Goal: Information Seeking & Learning: Learn about a topic

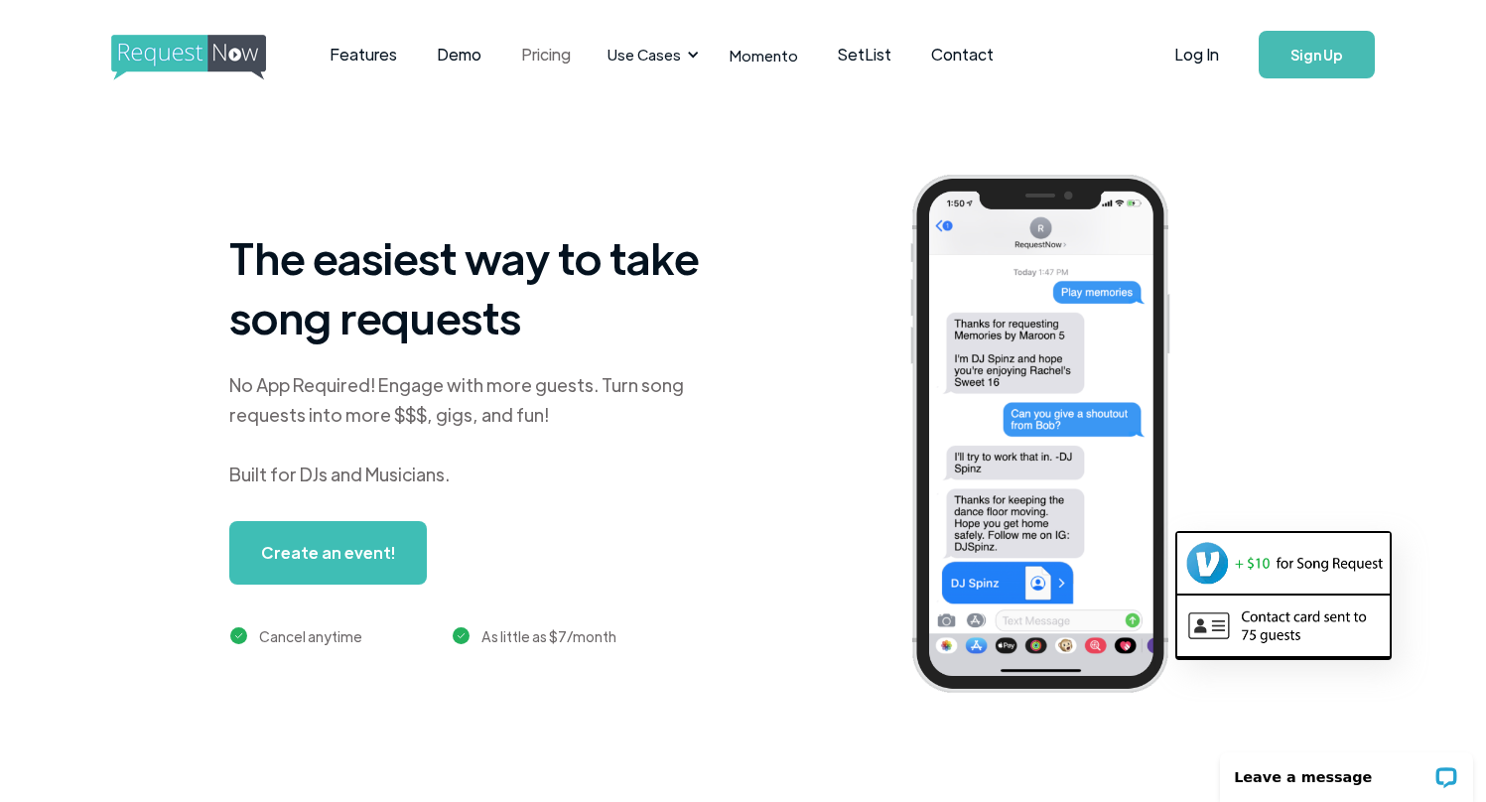
click at [540, 52] on link "Pricing" at bounding box center [545, 55] width 89 height 62
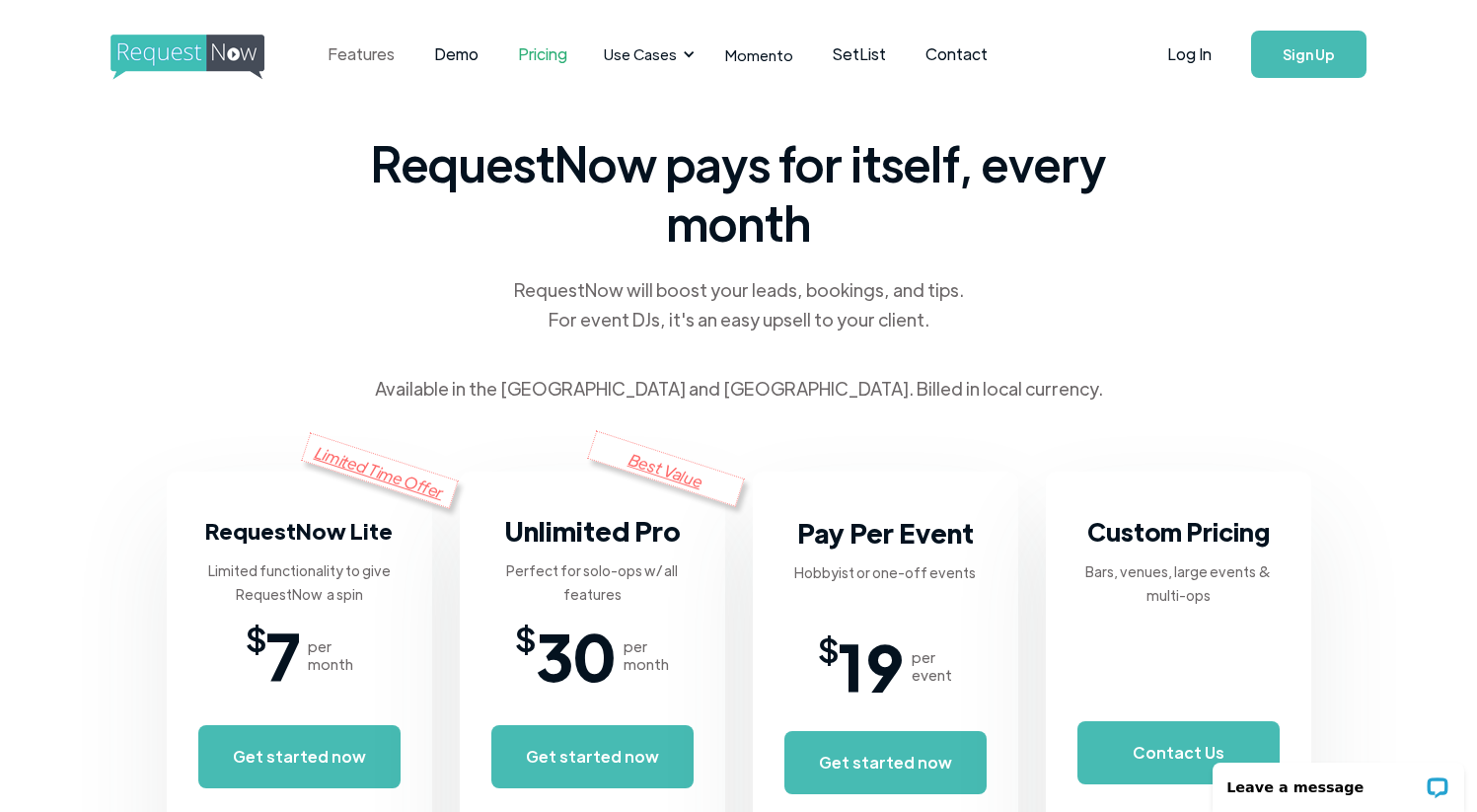
click at [379, 60] on link "Features" at bounding box center [361, 55] width 106 height 62
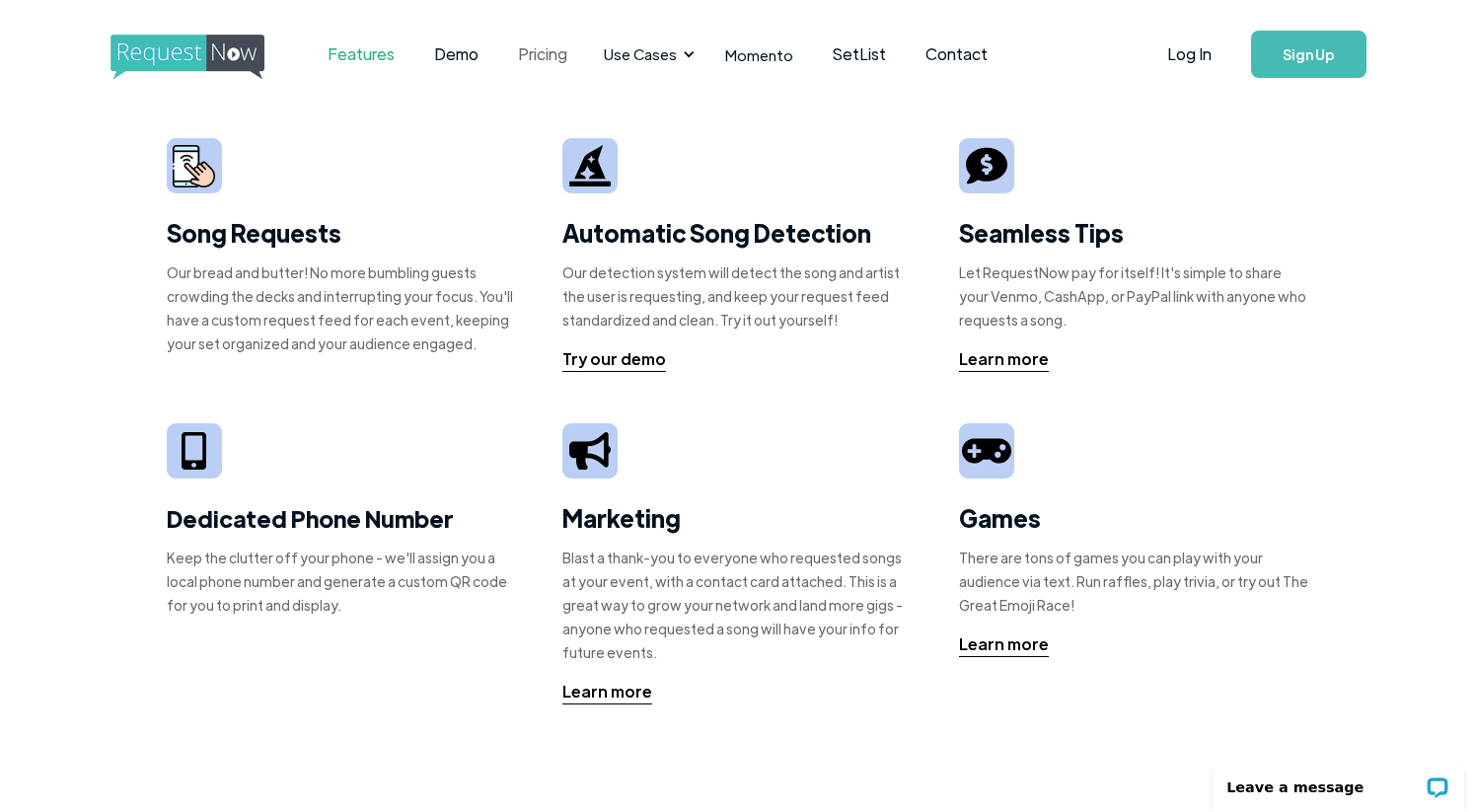
click at [534, 55] on link "Pricing" at bounding box center [542, 55] width 88 height 62
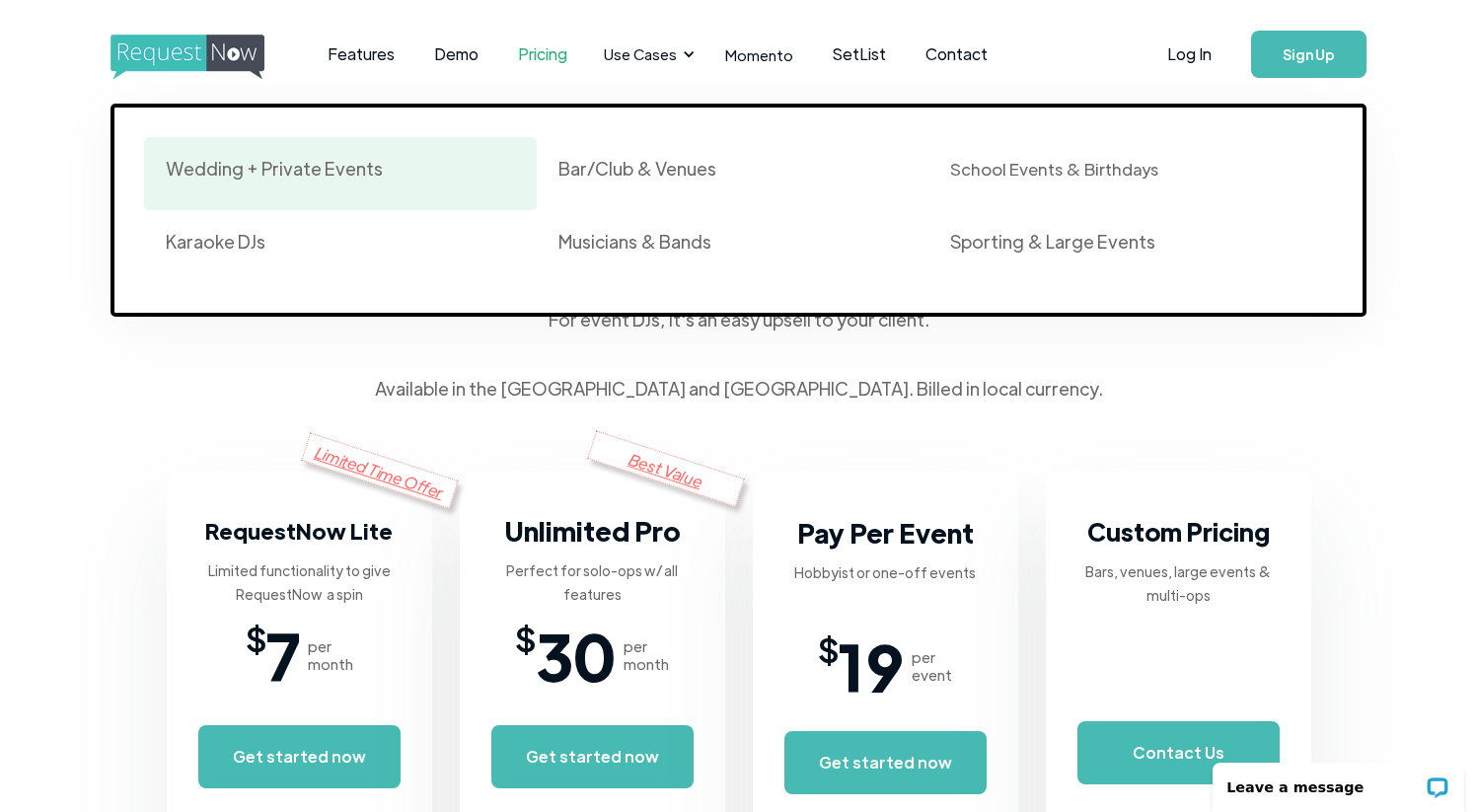
click at [323, 169] on div "Wedding + Private Events" at bounding box center [274, 169] width 217 height 24
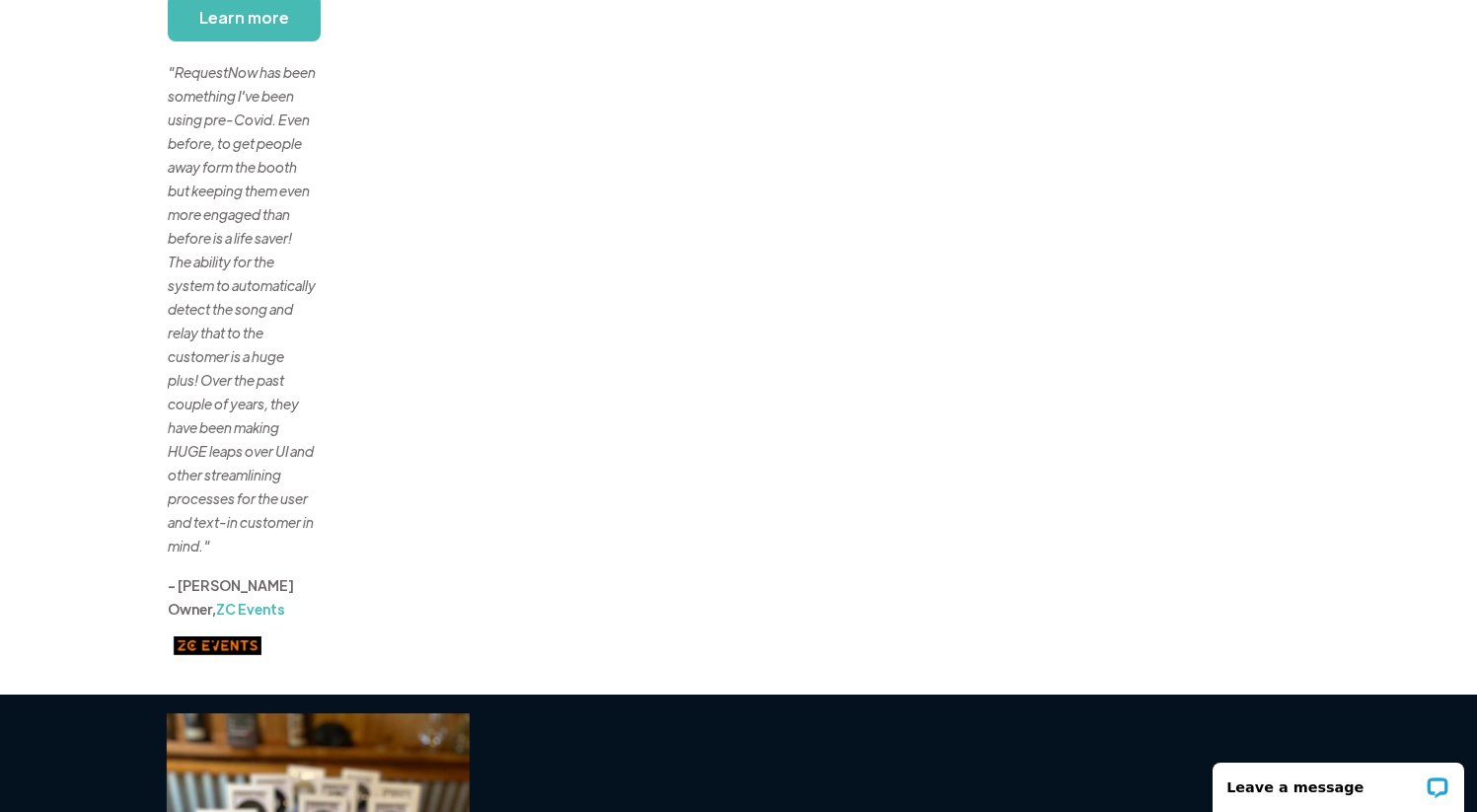
scroll to position [337, 0]
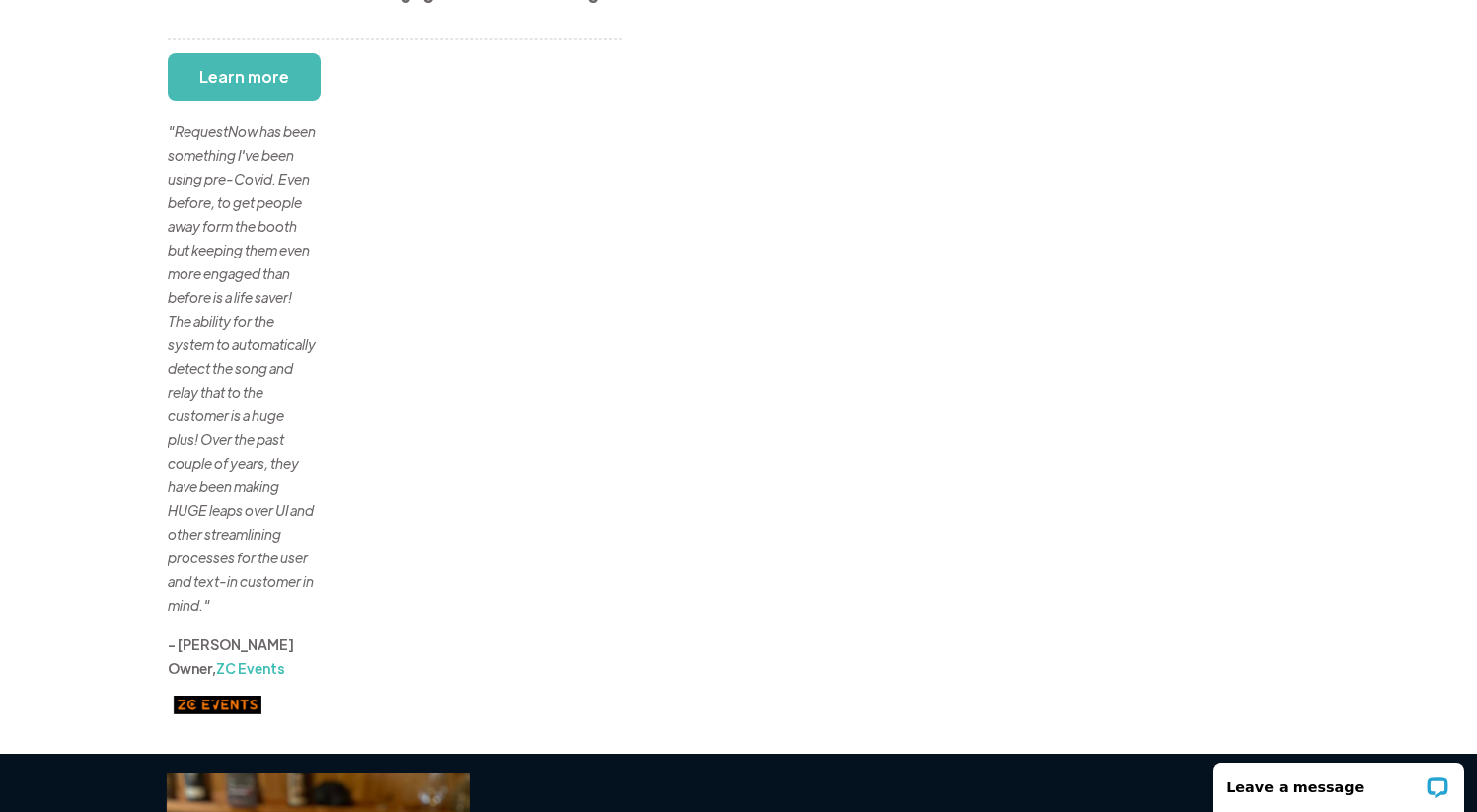
click at [722, 471] on div "Weddings, Parties, and Private Events RequestNow is a great experience for any …" at bounding box center [738, 243] width 1141 height 943
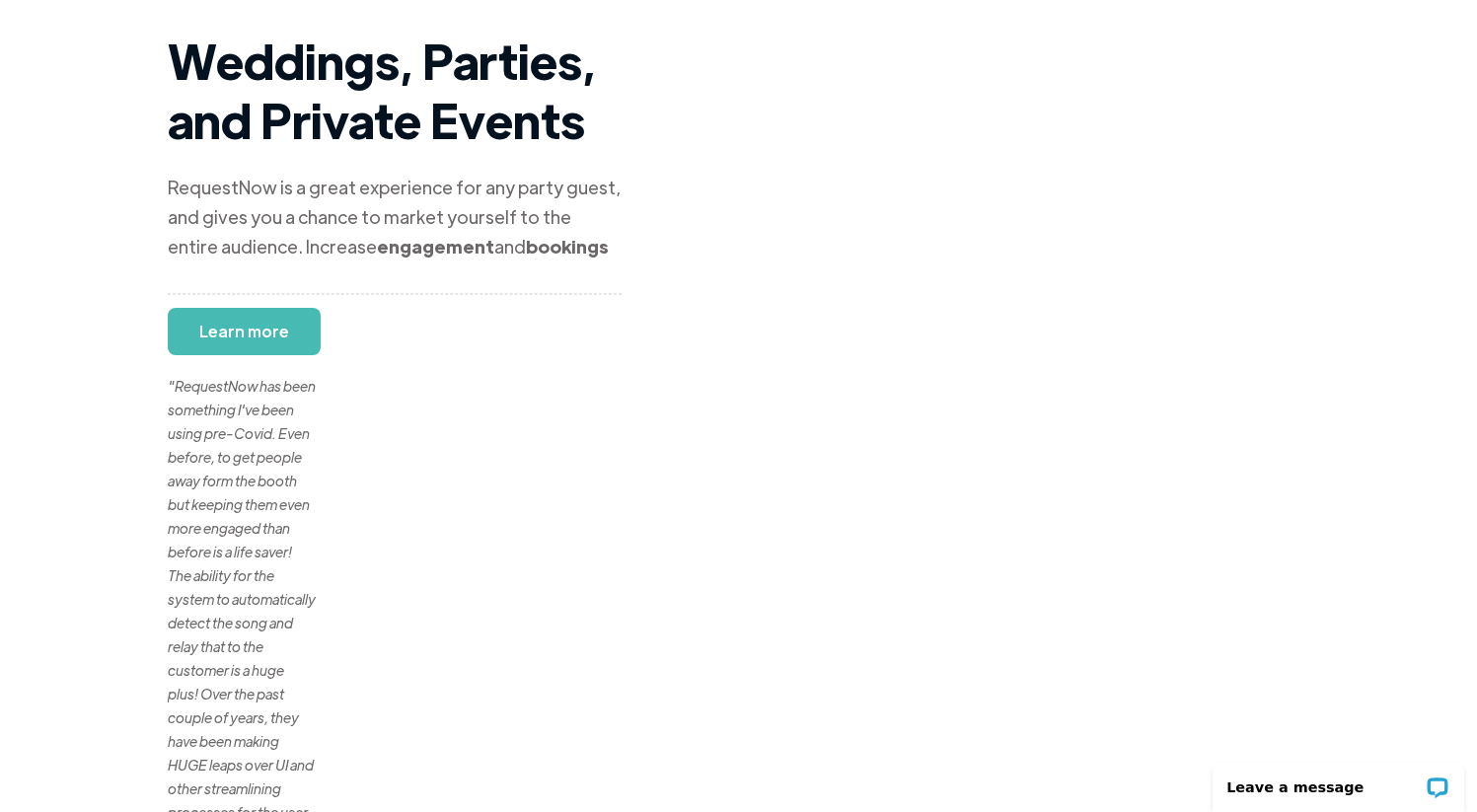
scroll to position [0, 0]
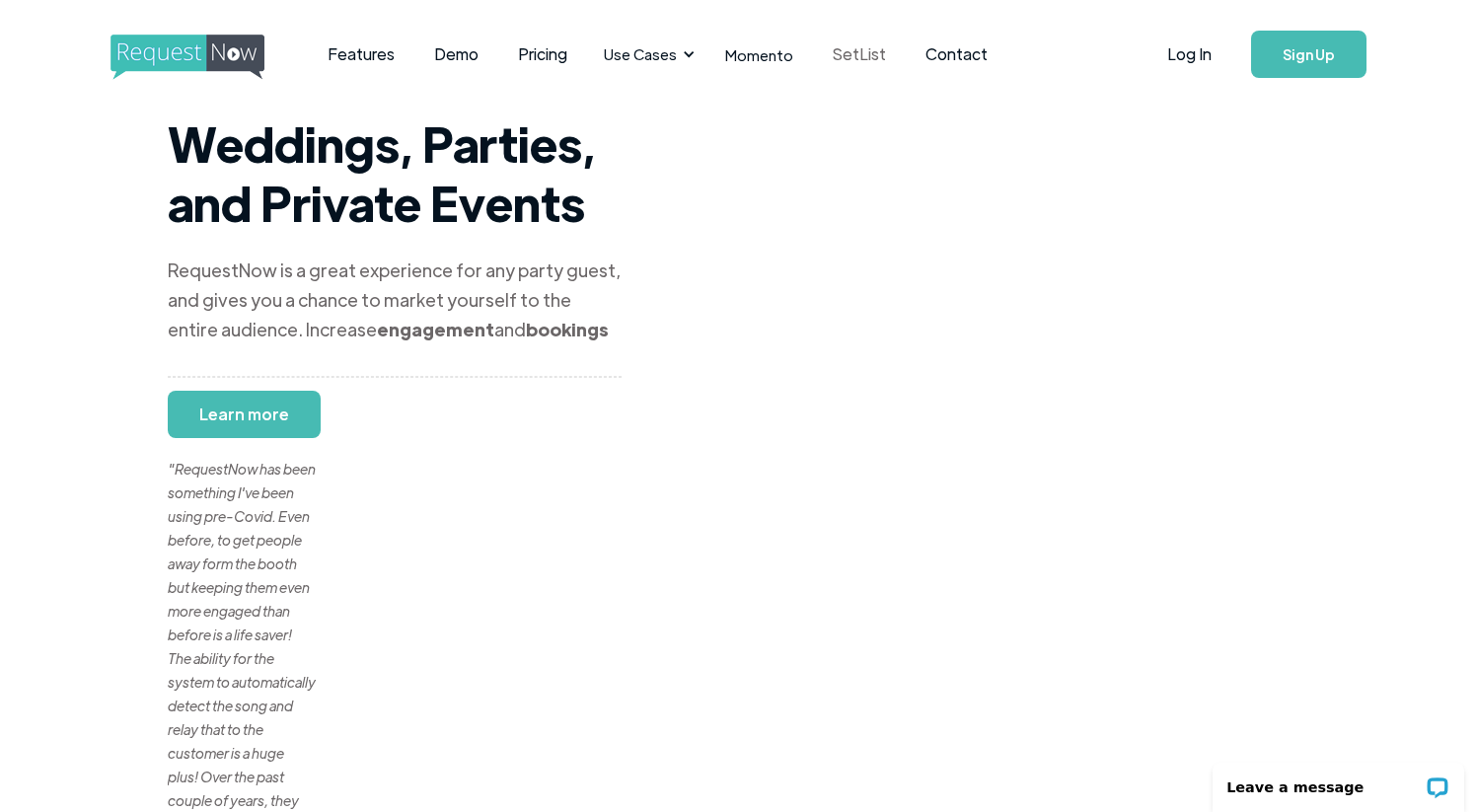
click at [842, 57] on link "SetList" at bounding box center [859, 55] width 92 height 62
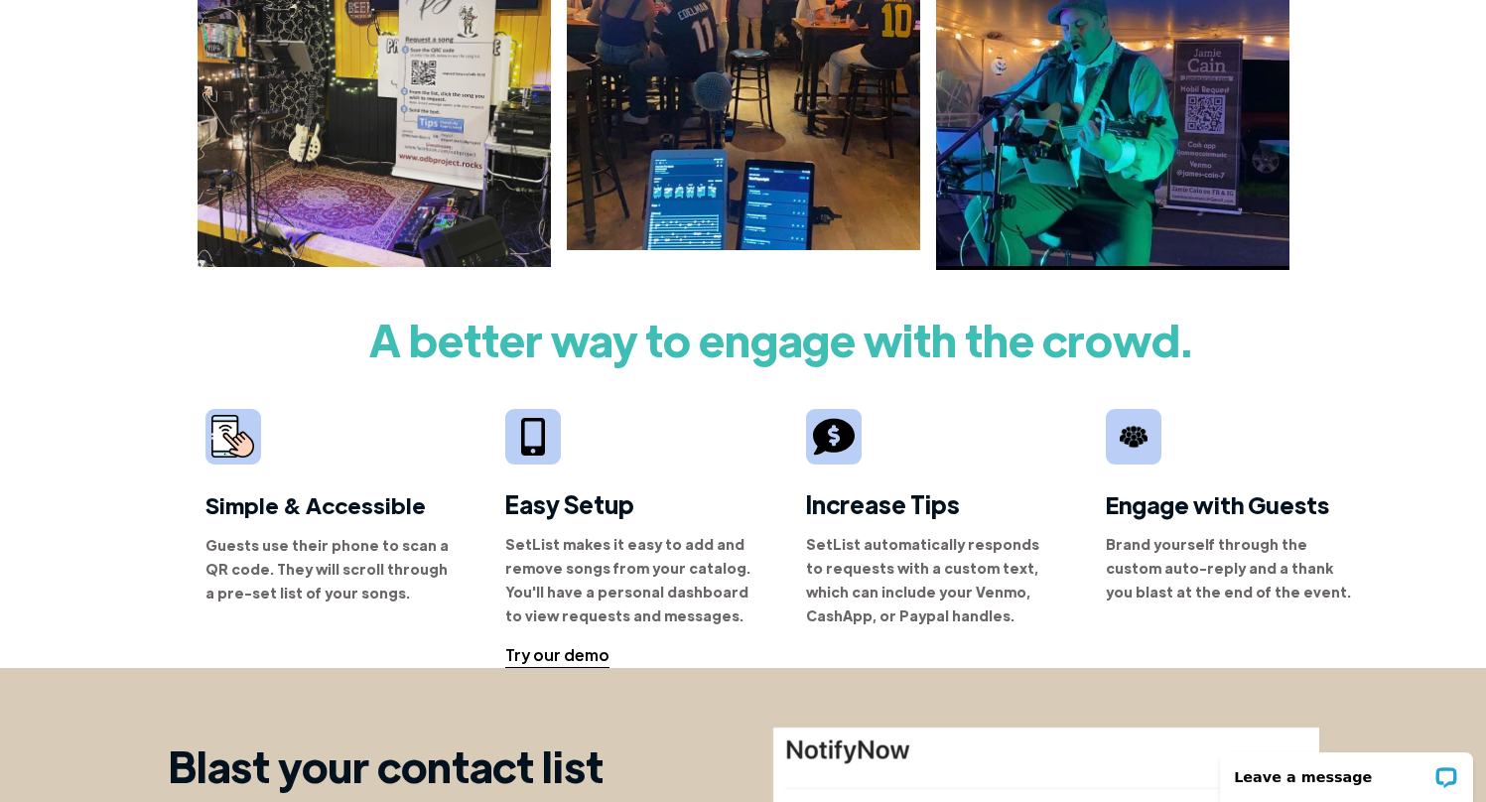
scroll to position [162, 0]
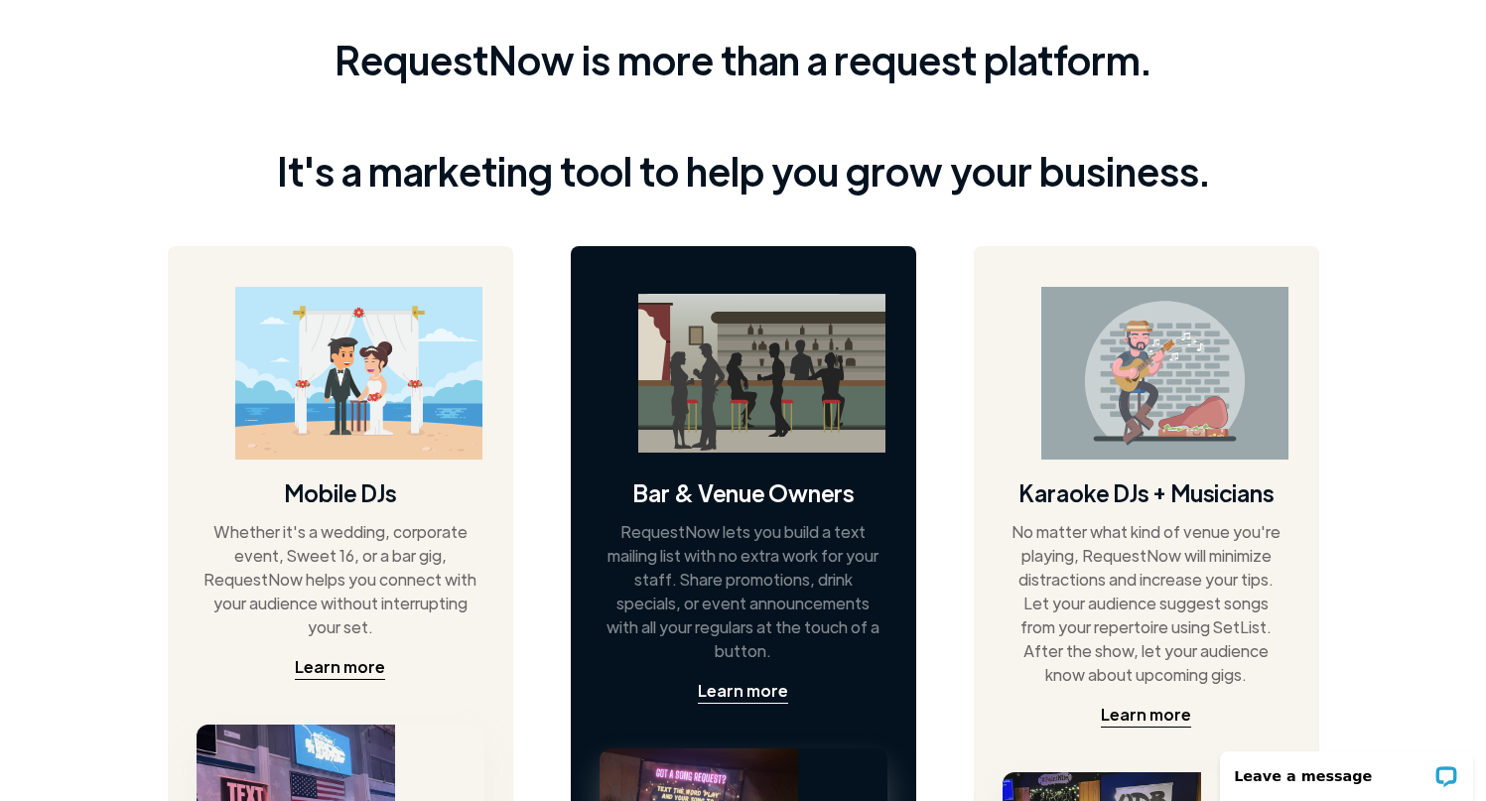
scroll to position [869, 0]
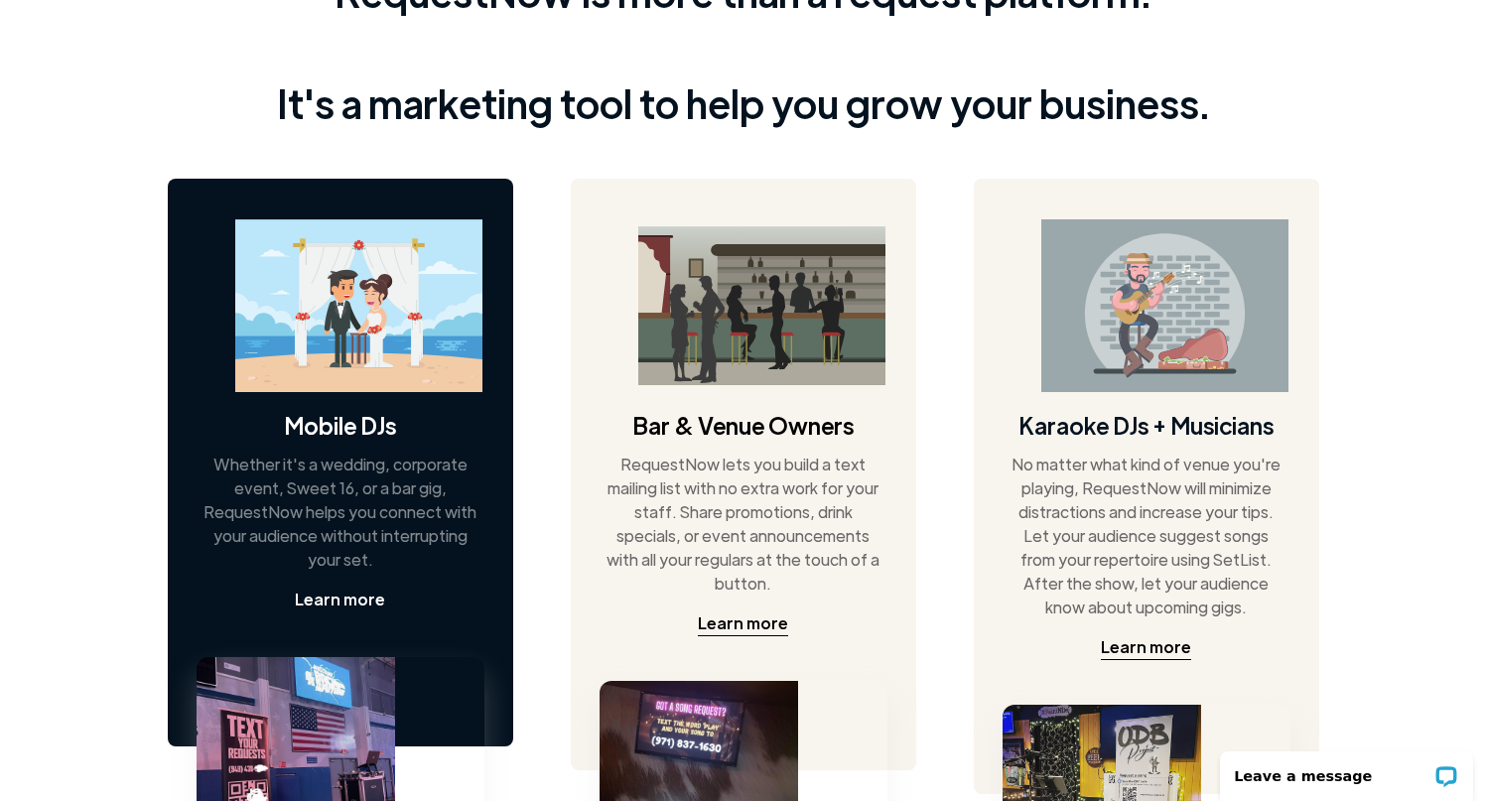
click at [334, 602] on div "Learn more" at bounding box center [340, 600] width 90 height 24
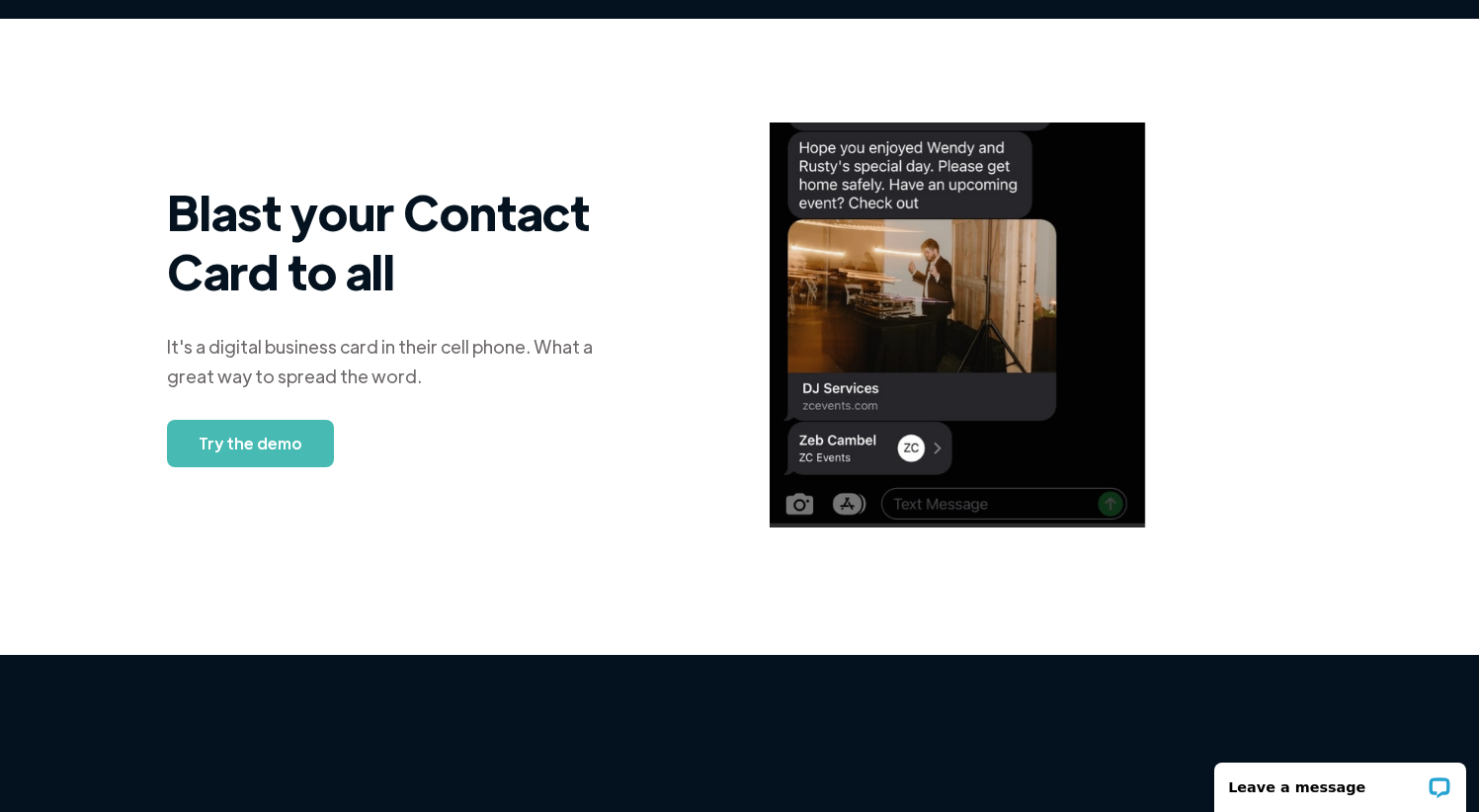
scroll to position [1665, 0]
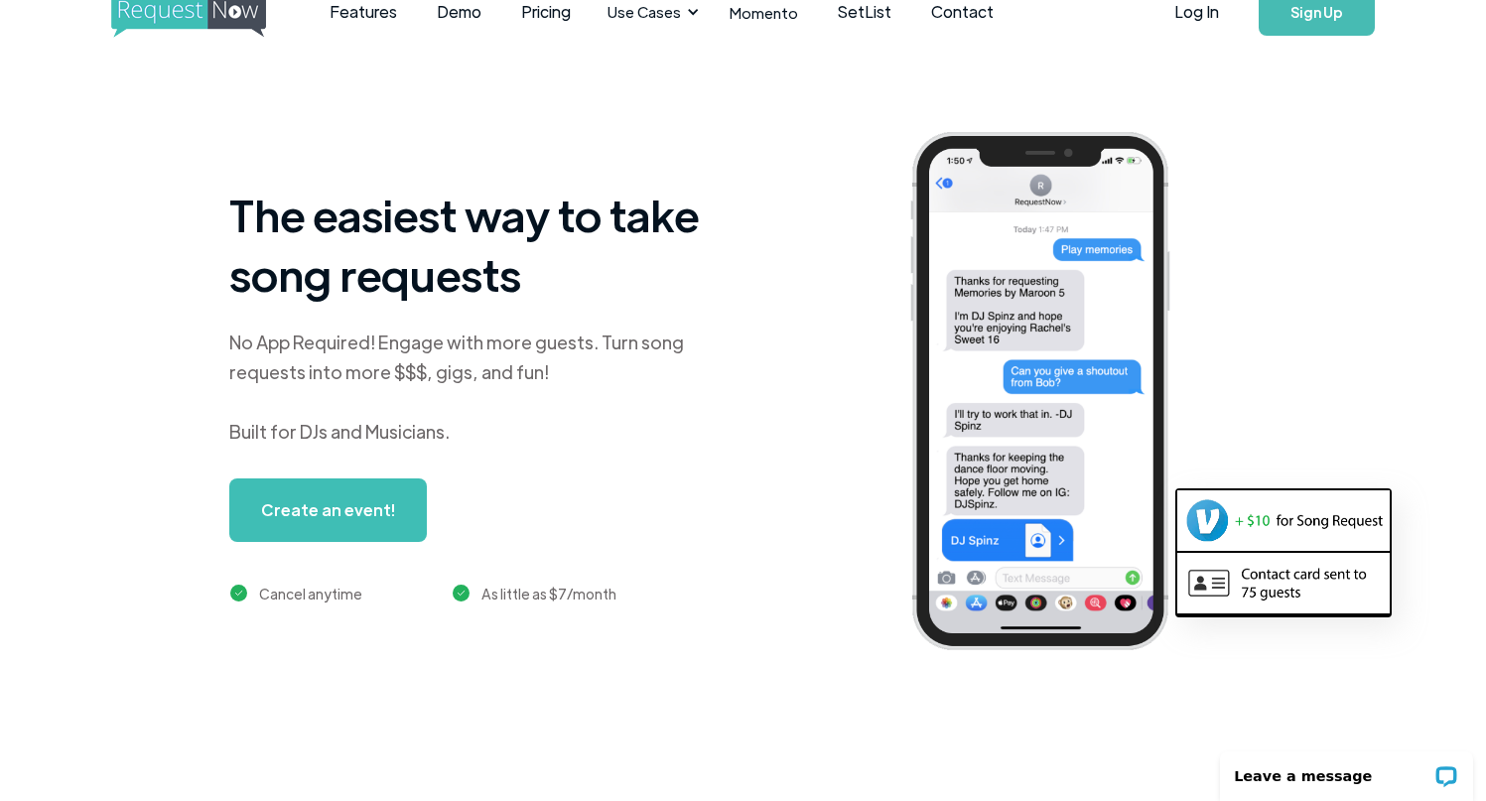
scroll to position [22, 0]
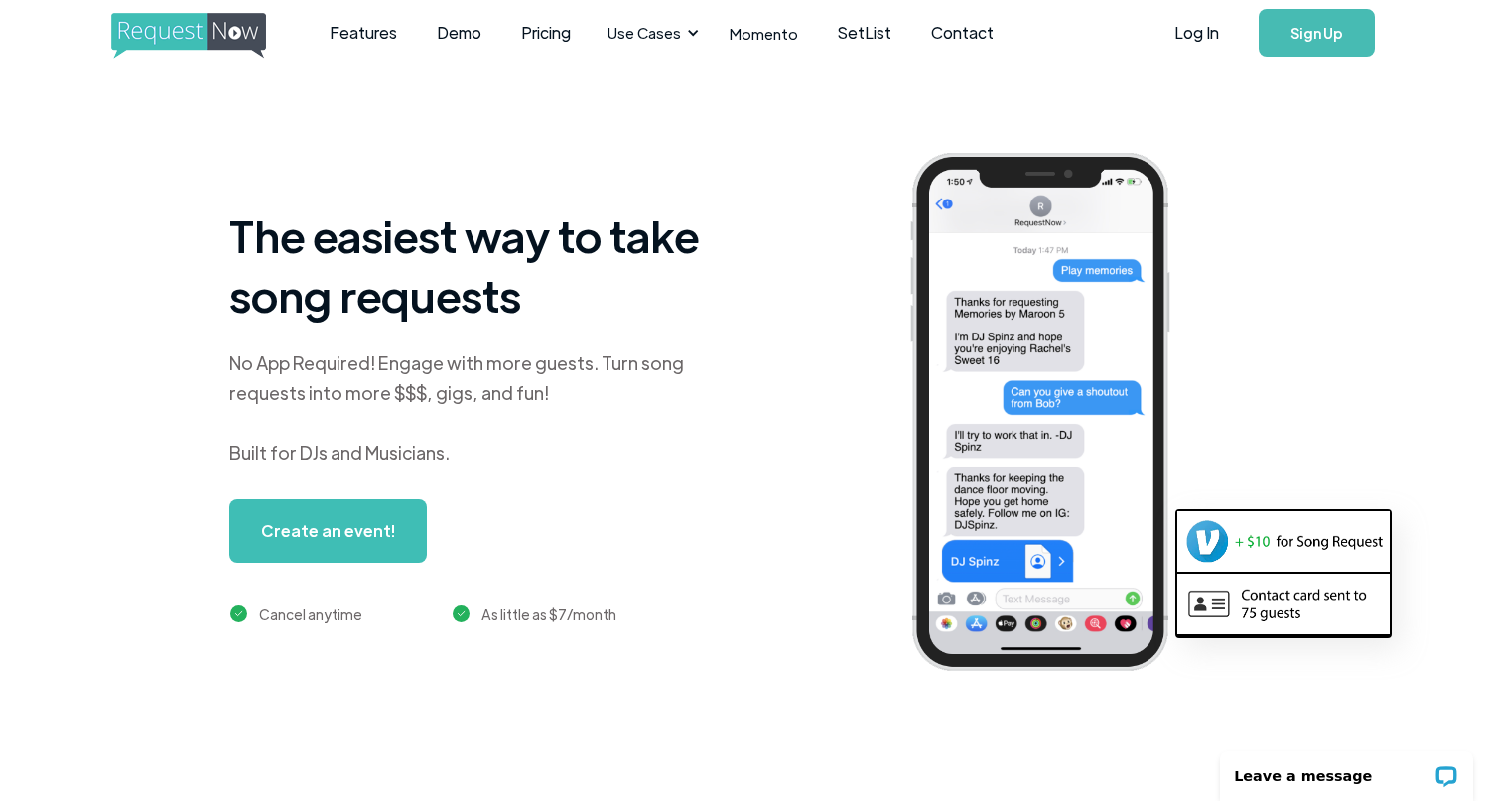
click at [164, 40] on img "home" at bounding box center [207, 36] width 192 height 46
